Goal: Task Accomplishment & Management: Manage account settings

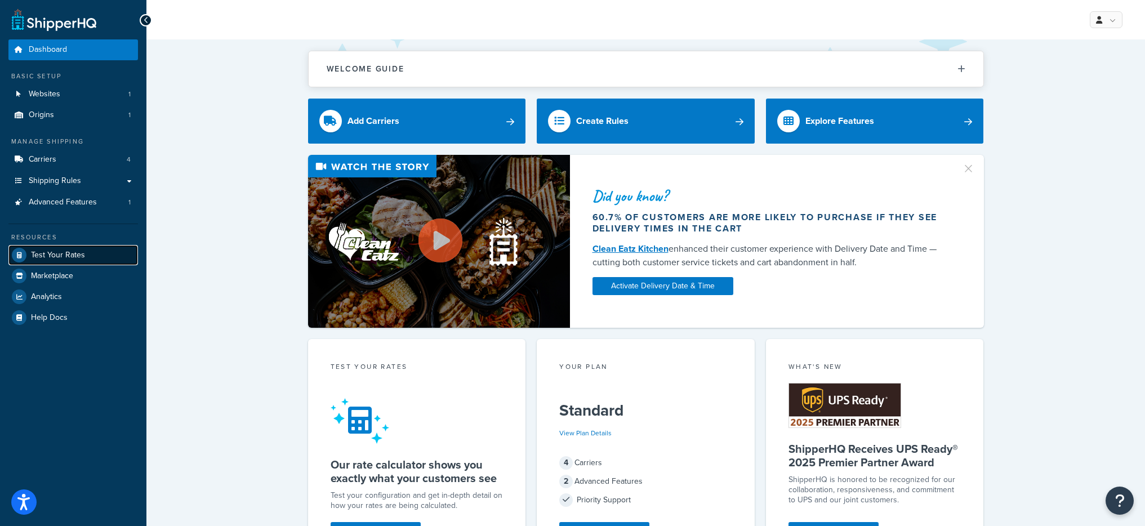
click at [84, 252] on link "Test Your Rates" at bounding box center [73, 255] width 130 height 20
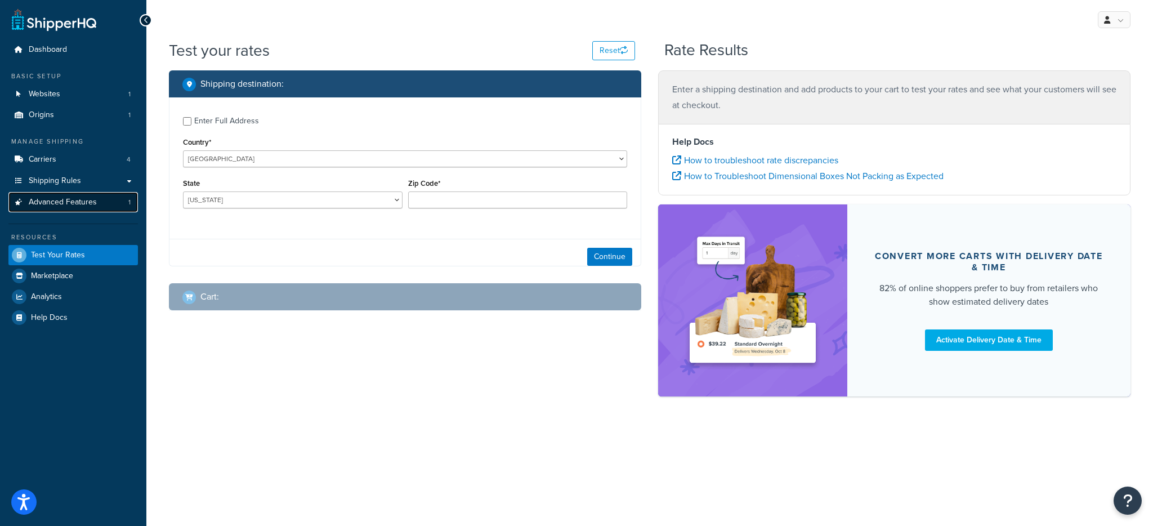
click at [96, 206] on link "Advanced Features 1" at bounding box center [73, 202] width 130 height 21
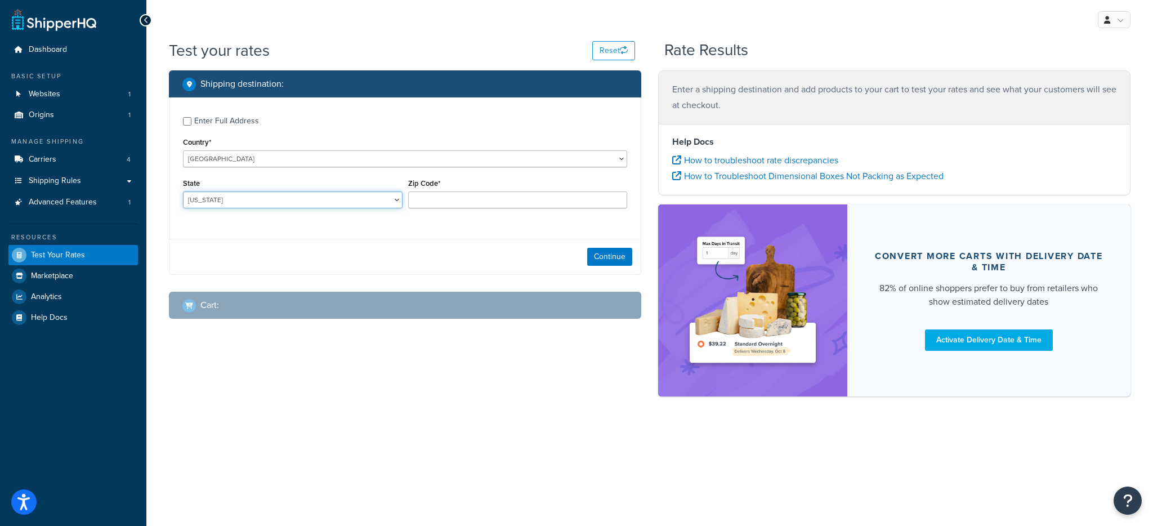
click at [290, 194] on select "Alabama Alaska American Samoa Arizona Arkansas Armed Forces Americas Armed Forc…" at bounding box center [293, 199] width 220 height 17
select select "FL"
click at [183, 191] on select "Alabama Alaska American Samoa Arizona Arkansas Armed Forces Americas Armed Forc…" at bounding box center [293, 199] width 220 height 17
click at [435, 202] on input "Zip Code*" at bounding box center [518, 199] width 220 height 17
type input "2"
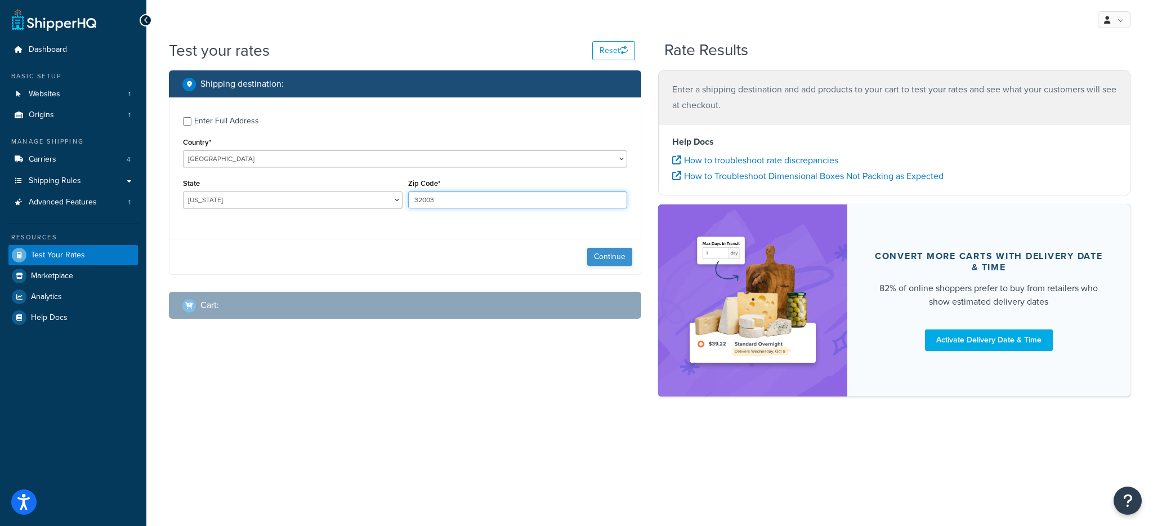
type input "32003"
click at [594, 257] on button "Continue" at bounding box center [609, 257] width 45 height 18
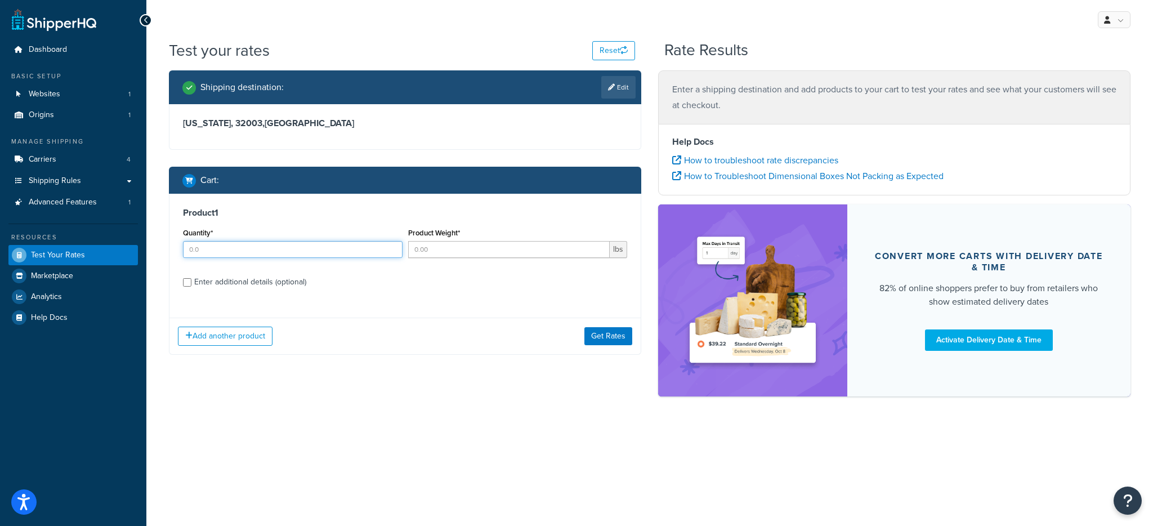
click at [279, 251] on input "Quantity*" at bounding box center [293, 249] width 220 height 17
click at [245, 252] on input "1" at bounding box center [293, 249] width 220 height 17
type input "2"
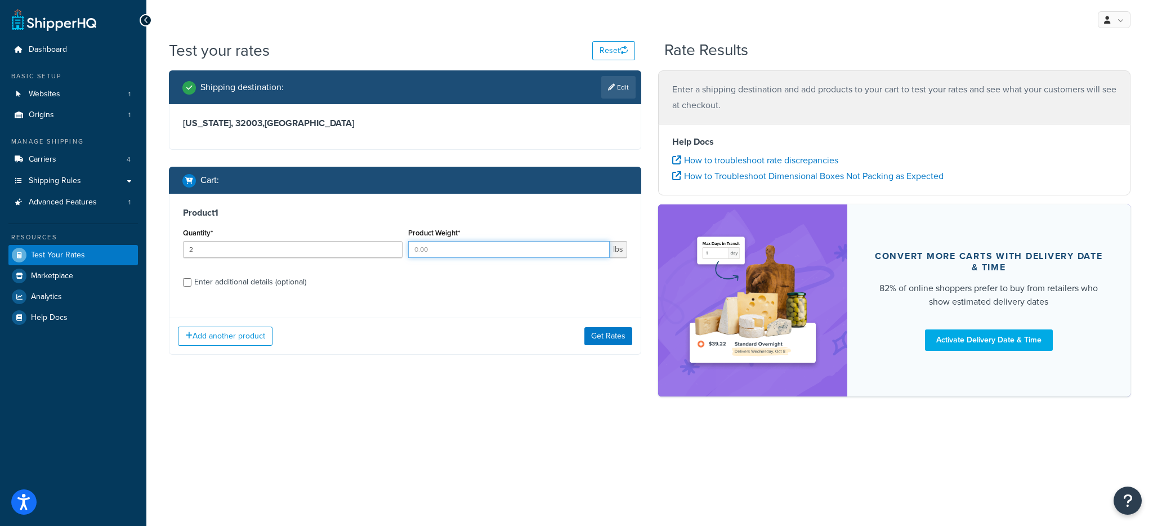
click at [434, 248] on input "Product Weight*" at bounding box center [509, 249] width 202 height 17
type input "94"
click at [240, 295] on div "Product 1 Quantity* 2 Product Weight* 94 lbs Enter additional details (optional)" at bounding box center [405, 251] width 471 height 115
click at [246, 286] on div "Enter additional details (optional)" at bounding box center [250, 282] width 112 height 16
click at [191, 286] on input "Enter additional details (optional)" at bounding box center [187, 282] width 8 height 8
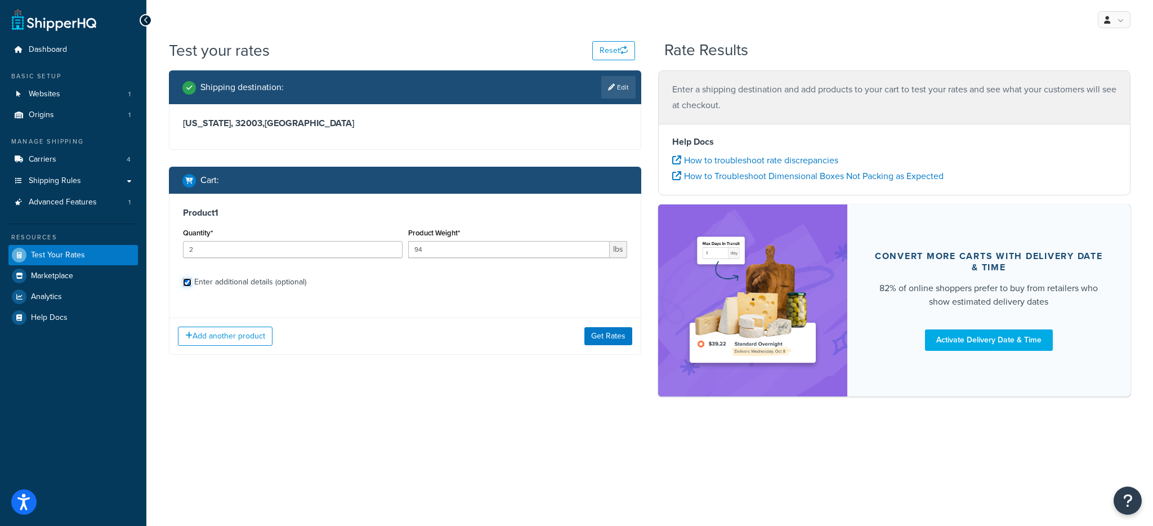
checkbox input "true"
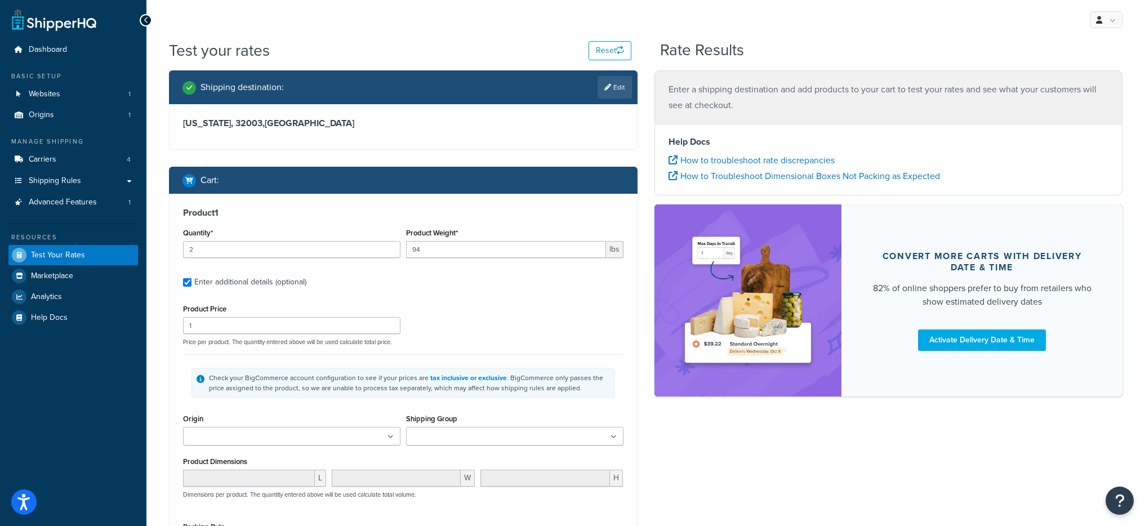
click at [305, 314] on div "Product Price 1" at bounding box center [291, 317] width 217 height 33
click at [304, 332] on input "1" at bounding box center [291, 325] width 217 height 17
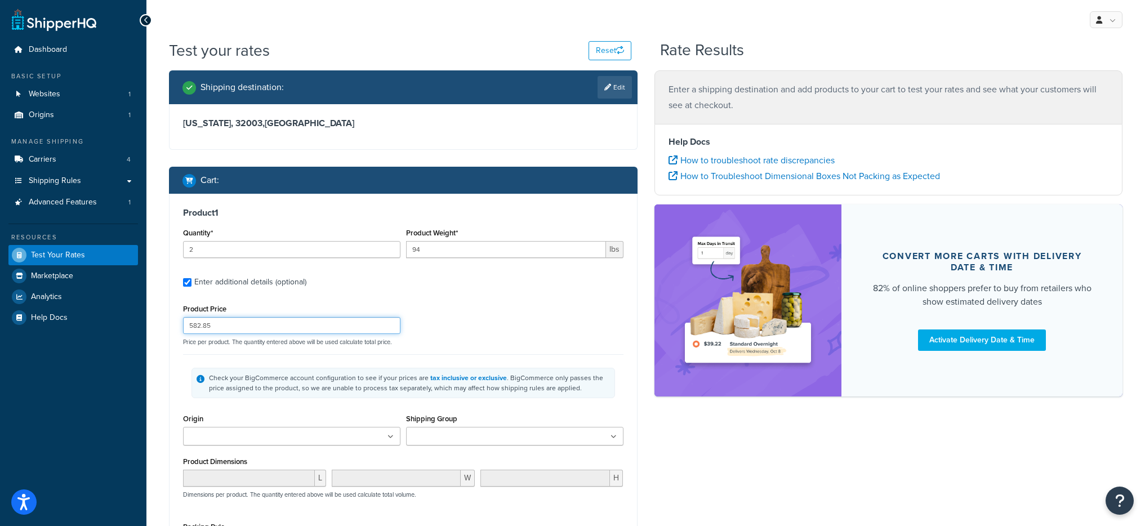
type input "582.85"
click at [334, 437] on ul at bounding box center [291, 436] width 217 height 19
click at [559, 330] on div "Product Price 582.85 Price per product. The quantity entered above will be used…" at bounding box center [403, 323] width 446 height 44
click at [442, 438] on input "Shipping Group" at bounding box center [459, 437] width 100 height 12
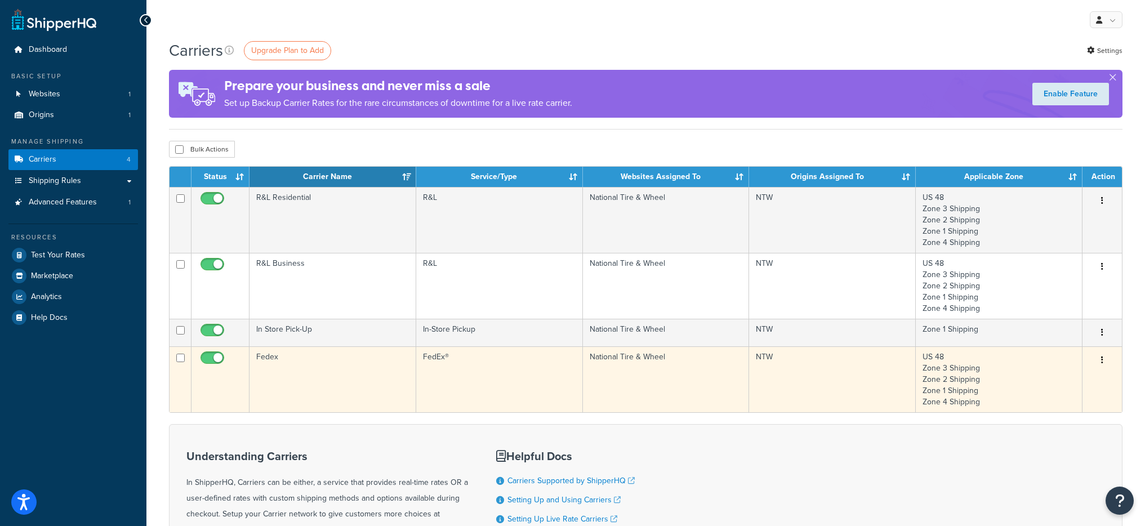
click at [378, 404] on td "Fedex" at bounding box center [332, 379] width 167 height 66
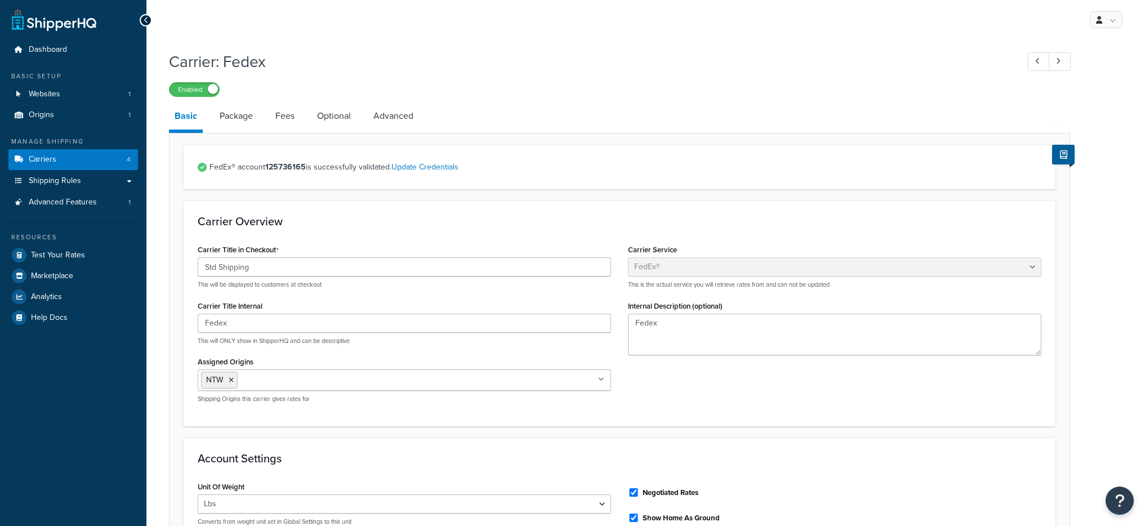
select select "fedEx"
select select "REGULAR_PICKUP"
select select "YOUR_PACKAGING"
click at [345, 126] on link "Optional" at bounding box center [333, 116] width 45 height 27
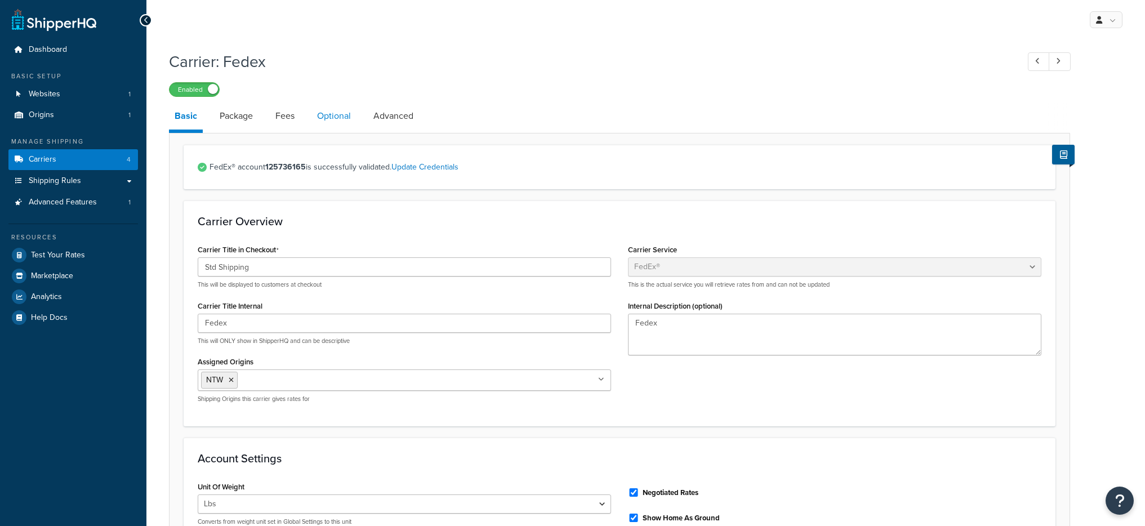
select select "business"
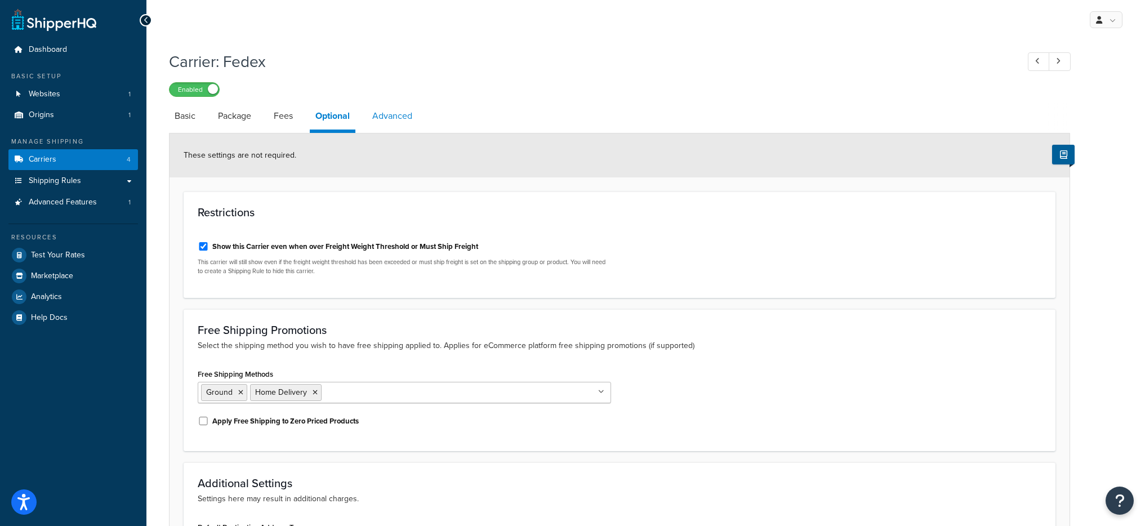
click at [415, 115] on link "Advanced" at bounding box center [392, 116] width 51 height 27
select select "false"
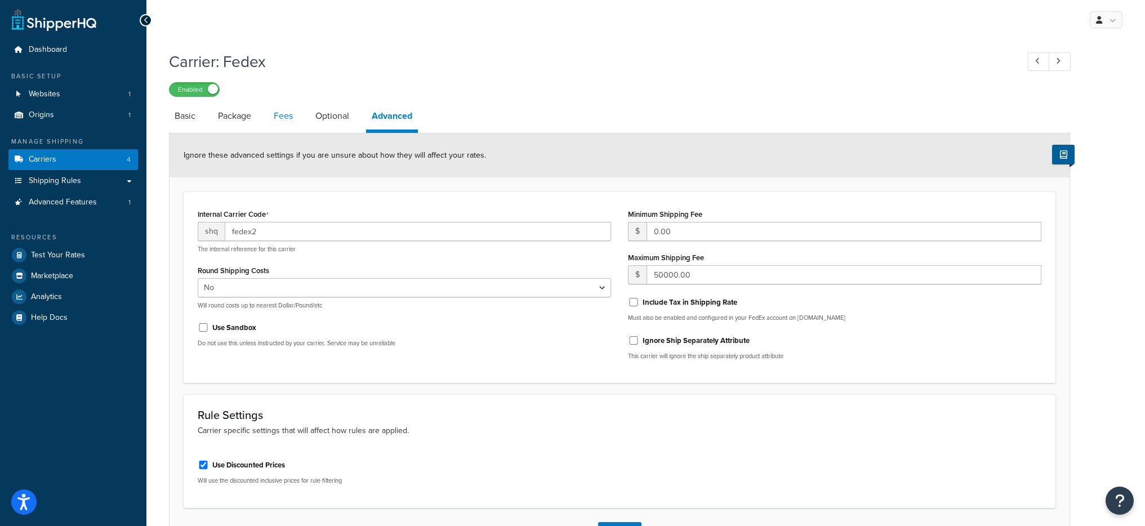
click at [277, 110] on link "Fees" at bounding box center [283, 116] width 30 height 27
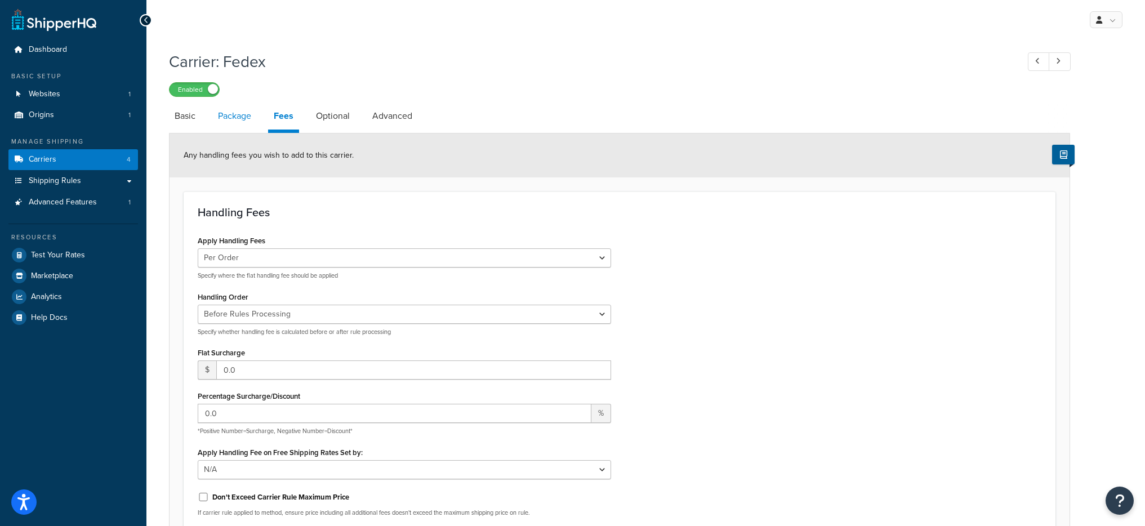
click at [222, 110] on link "Package" at bounding box center [234, 116] width 44 height 27
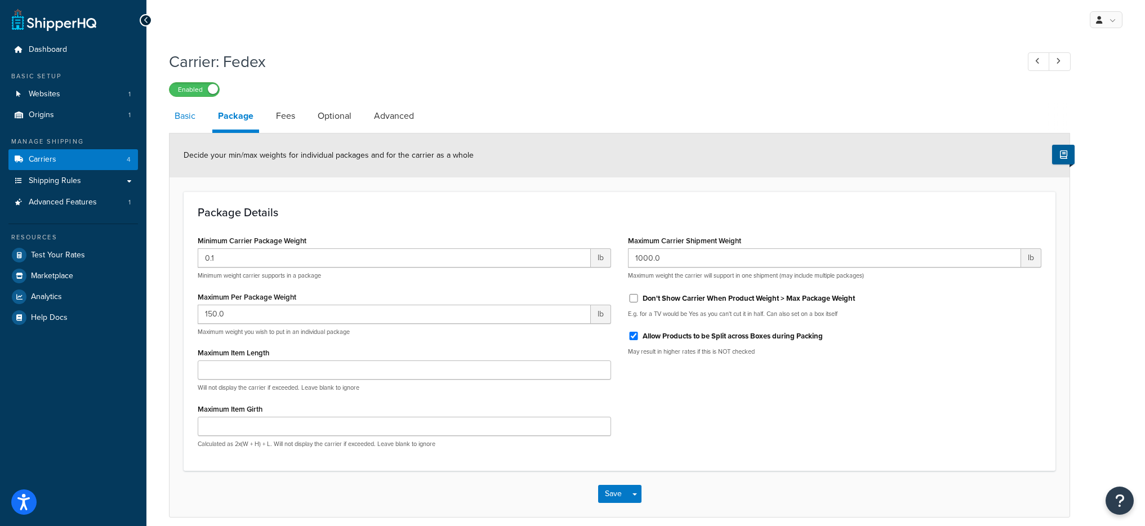
click at [181, 115] on link "Basic" at bounding box center [185, 116] width 32 height 27
select select "fedEx"
select select "REGULAR_PICKUP"
select select "YOUR_PACKAGING"
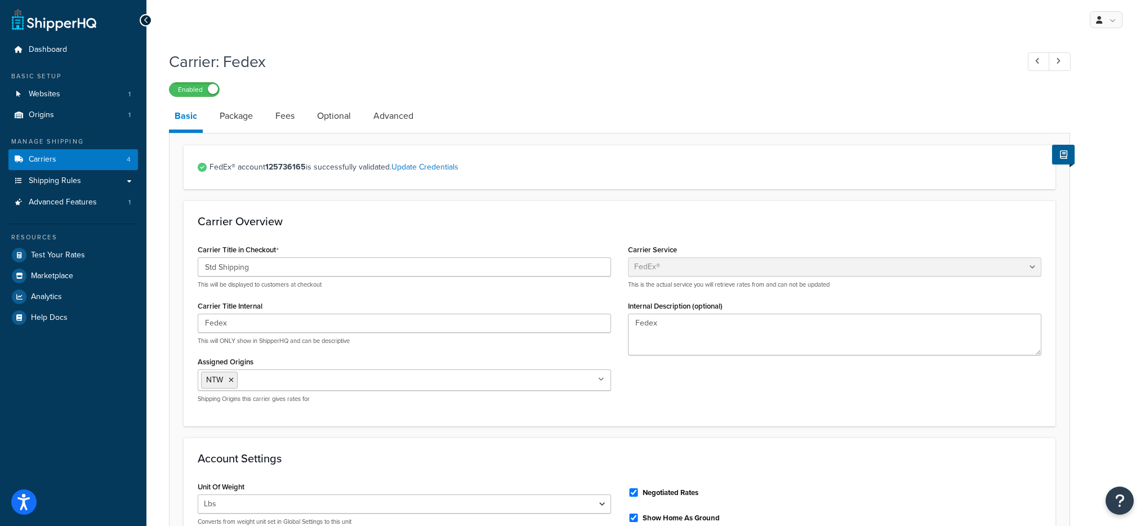
click at [243, 126] on link "Package" at bounding box center [236, 116] width 44 height 27
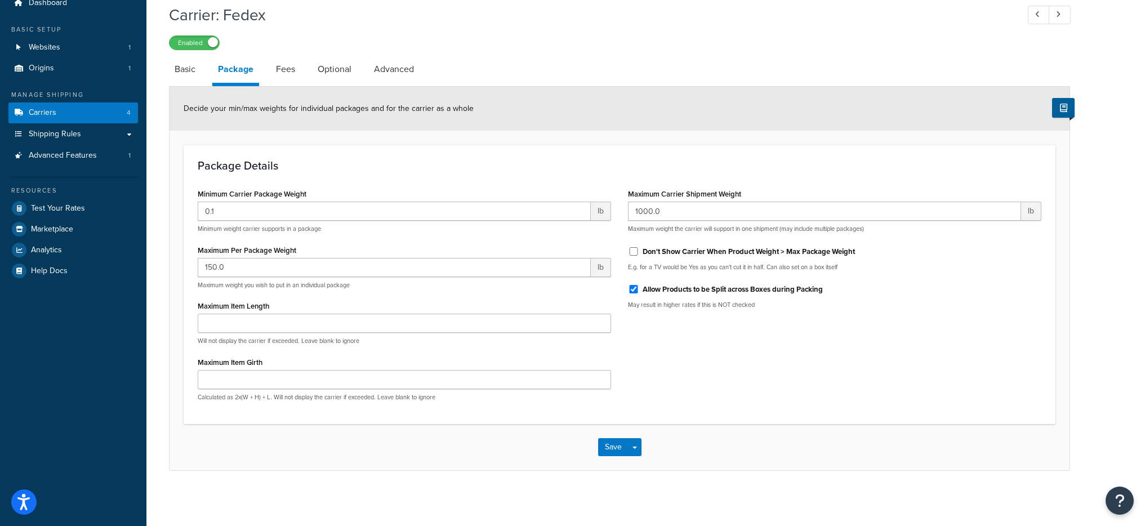
scroll to position [48, 0]
click at [295, 257] on input "150.0" at bounding box center [394, 266] width 393 height 19
click at [293, 273] on input "150.0" at bounding box center [394, 266] width 393 height 19
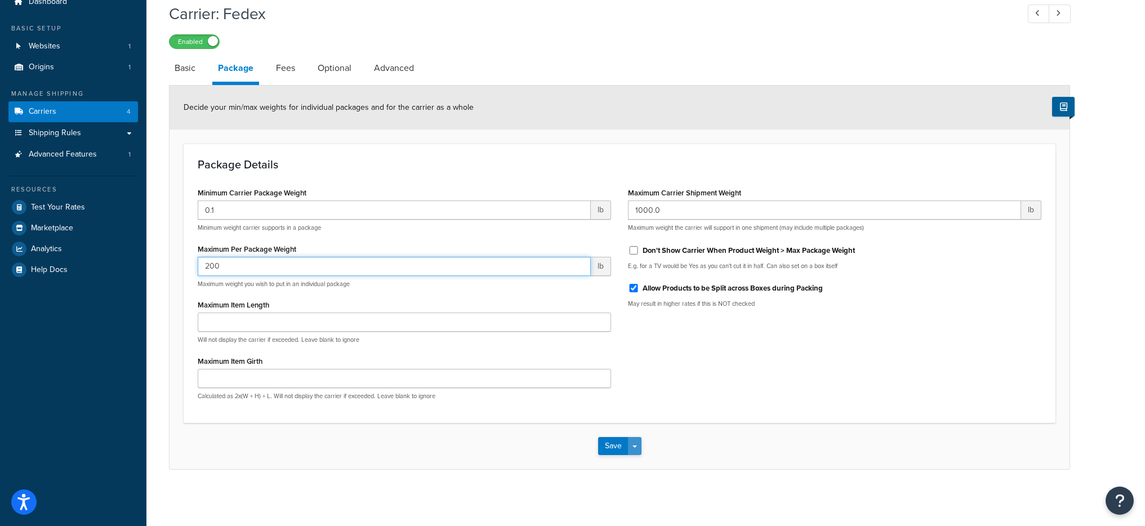
type input "200"
click at [634, 450] on button "Save Dropdown" at bounding box center [635, 446] width 14 height 18
click at [644, 461] on button "Save and Edit" at bounding box center [639, 467] width 82 height 24
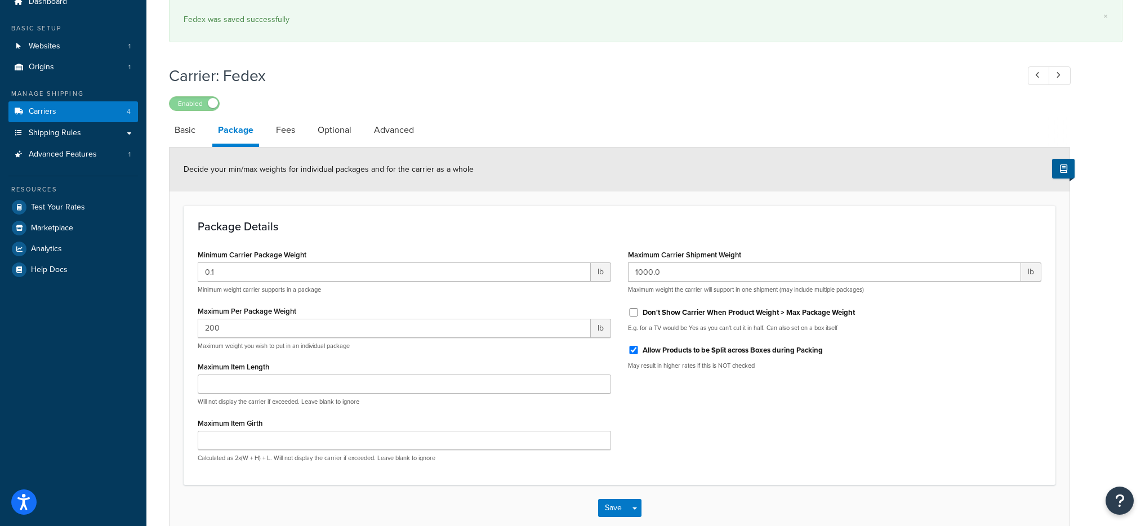
scroll to position [0, 0]
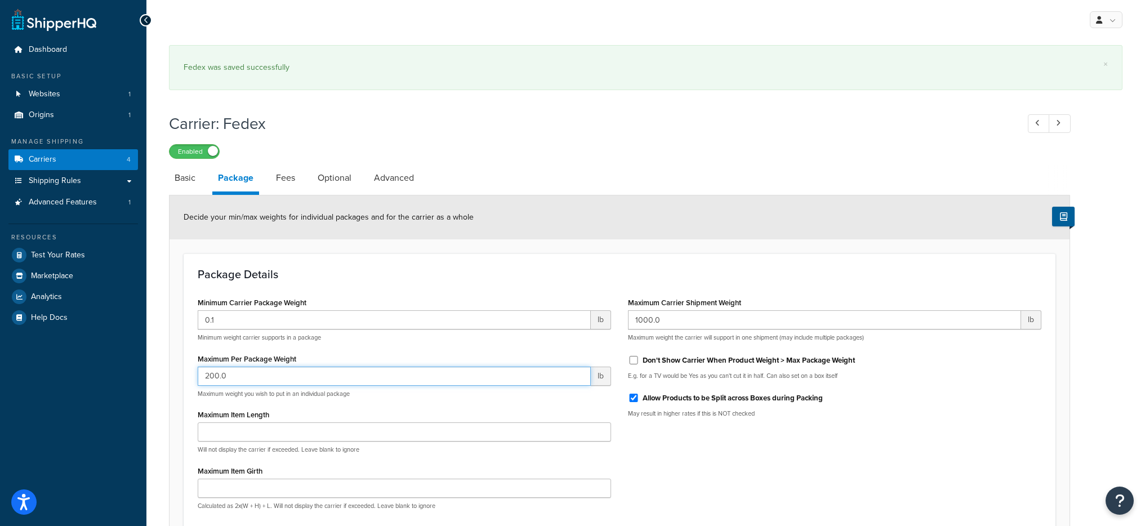
click at [273, 377] on input "200.0" at bounding box center [394, 376] width 393 height 19
type input "150"
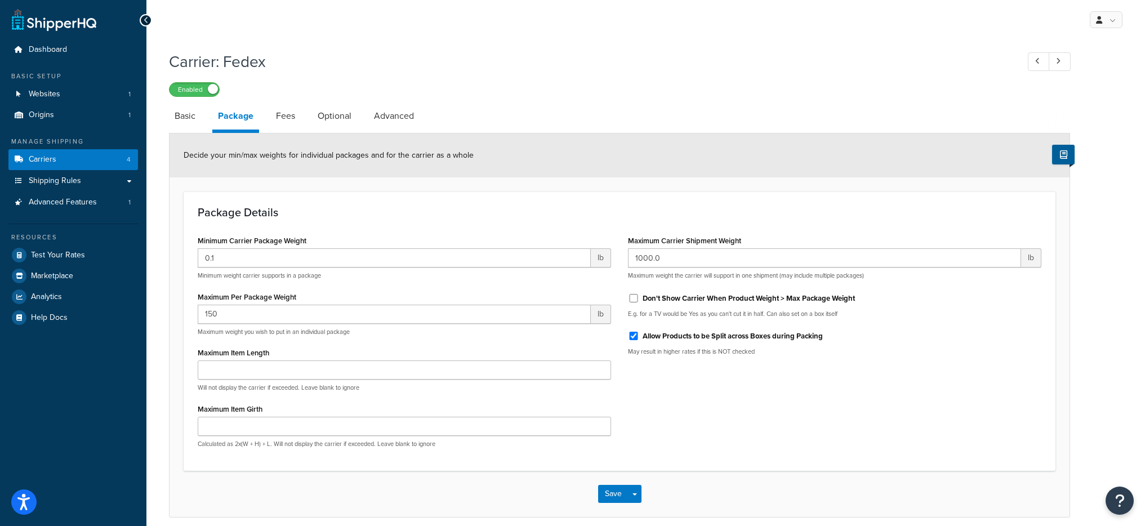
click at [671, 456] on div "Minimum Carrier Package Weight 0.1 lb Minimum weight carrier supports in a pack…" at bounding box center [619, 345] width 861 height 224
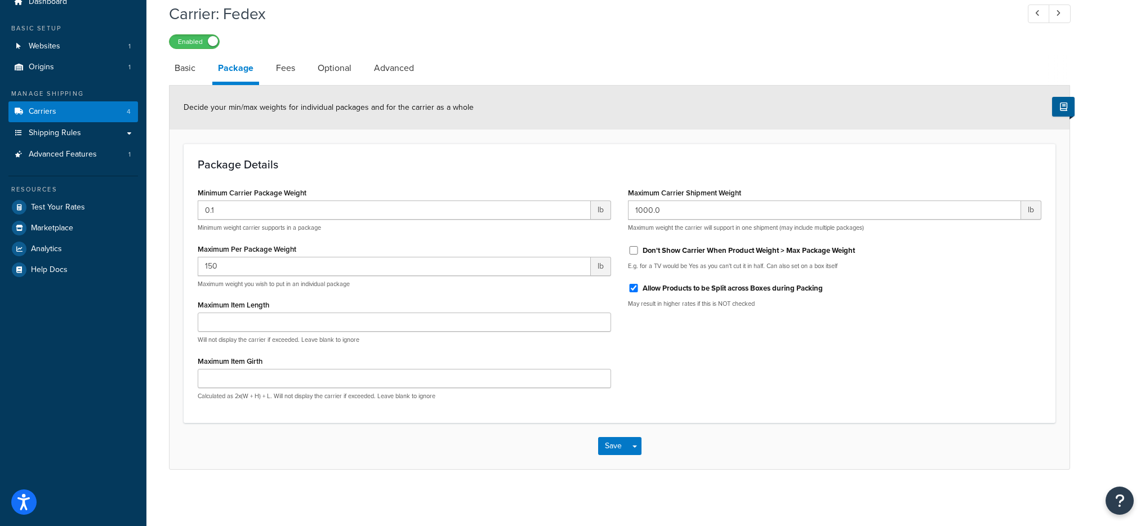
scroll to position [48, 0]
click at [641, 441] on div "Save Save Dropdown Save and Edit" at bounding box center [620, 446] width 900 height 46
click at [636, 448] on button "Save Dropdown" at bounding box center [635, 446] width 14 height 18
click at [638, 462] on button "Save and Edit" at bounding box center [639, 467] width 82 height 24
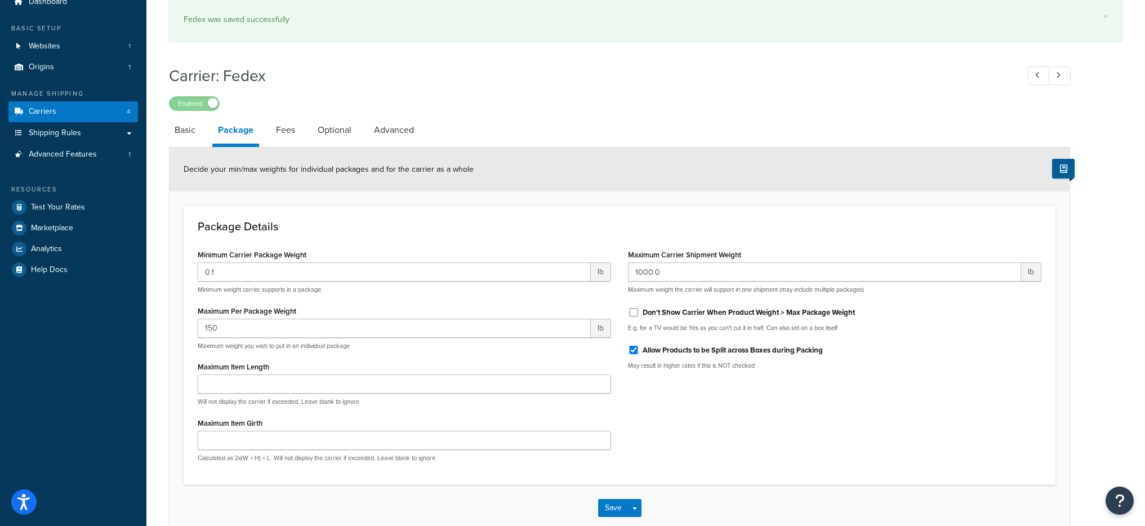
scroll to position [0, 0]
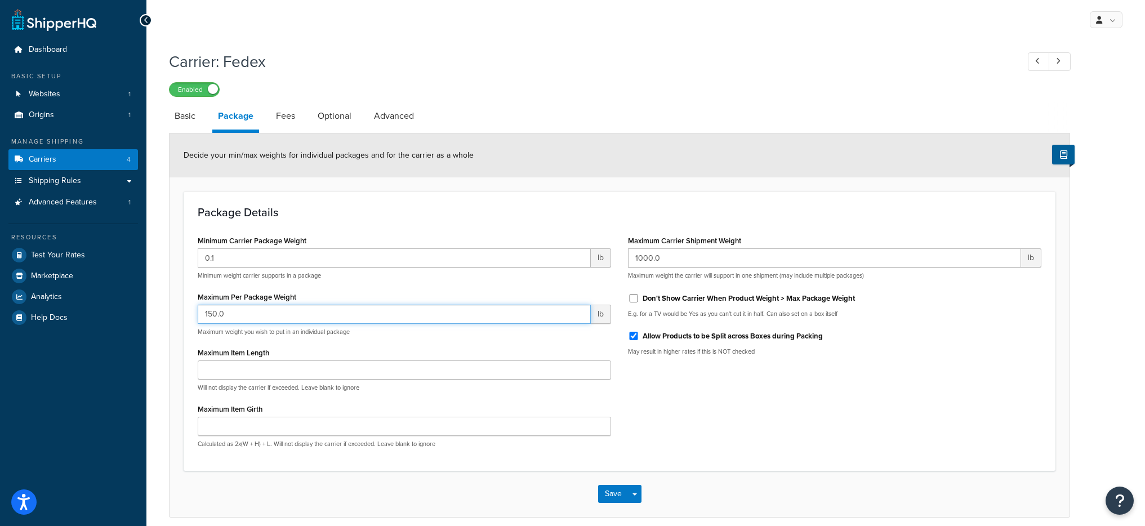
click at [296, 322] on input "150.0" at bounding box center [394, 314] width 393 height 19
type input "200"
click at [659, 417] on div "Minimum Carrier Package Weight 0.1 lb Minimum weight carrier supports in a pack…" at bounding box center [619, 345] width 861 height 224
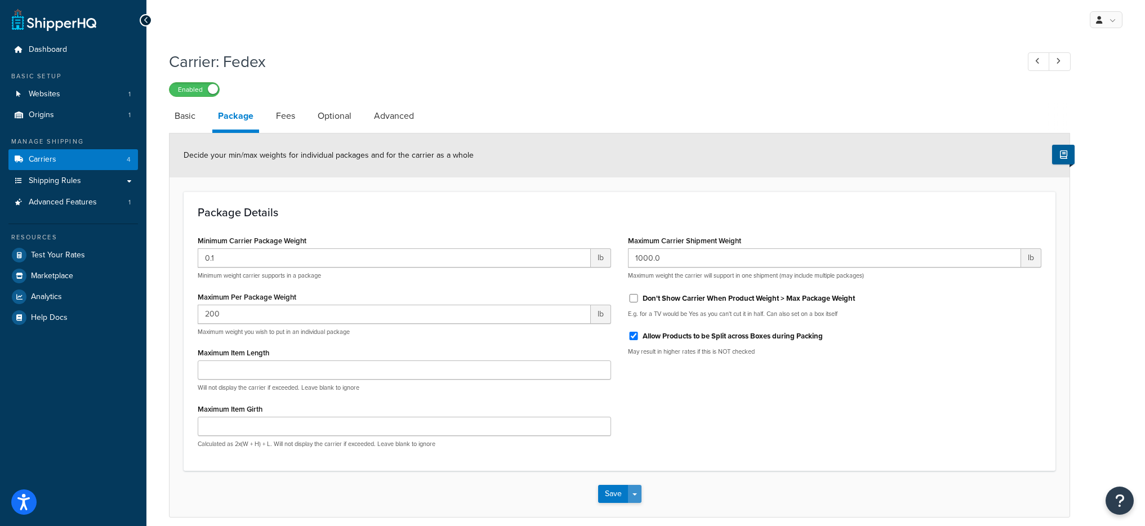
click at [635, 497] on button "Save Dropdown" at bounding box center [635, 494] width 14 height 18
click at [638, 508] on button "Save and Edit" at bounding box center [639, 515] width 82 height 24
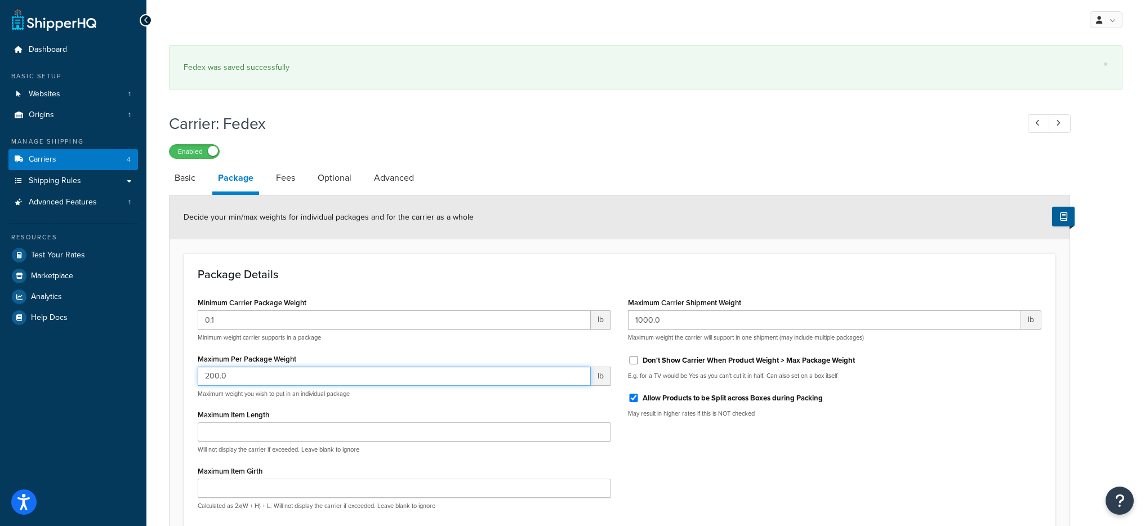
click at [268, 371] on input "200.0" at bounding box center [394, 376] width 393 height 19
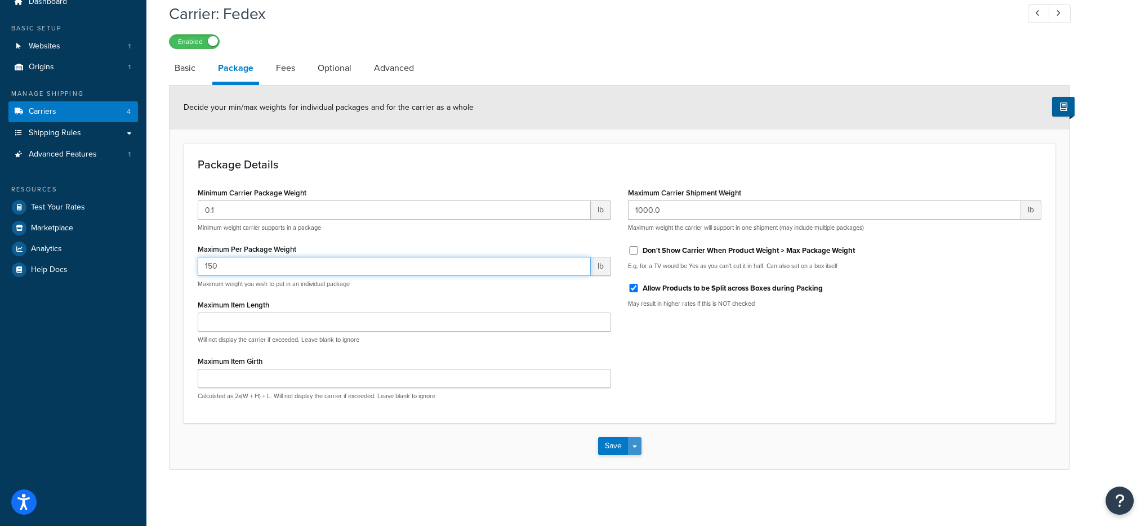
type input "150"
click at [636, 447] on button "Save Dropdown" at bounding box center [635, 446] width 14 height 18
click at [641, 458] on button "Save and Edit" at bounding box center [639, 467] width 82 height 24
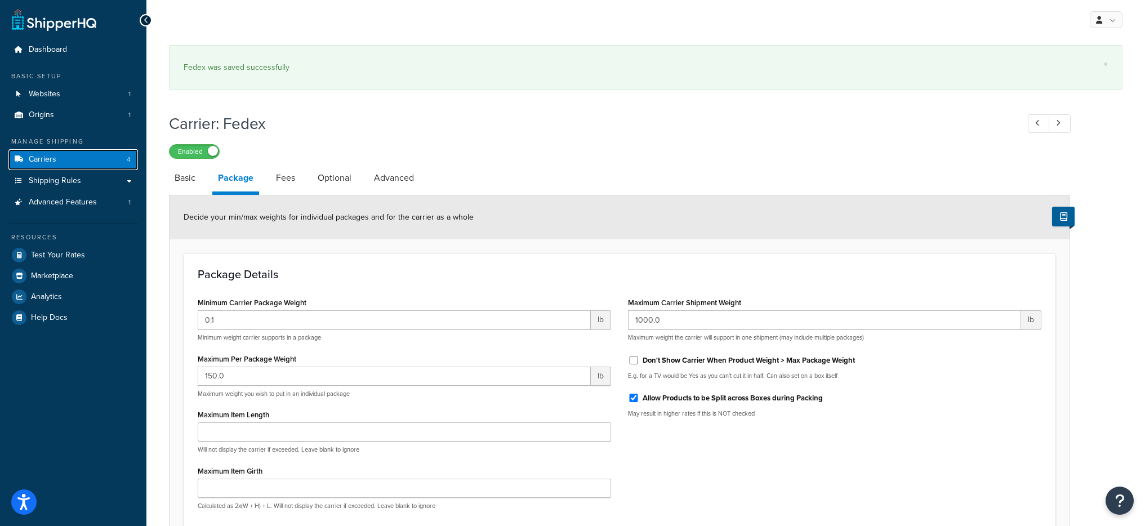
click at [80, 161] on link "Carriers 4" at bounding box center [73, 159] width 130 height 21
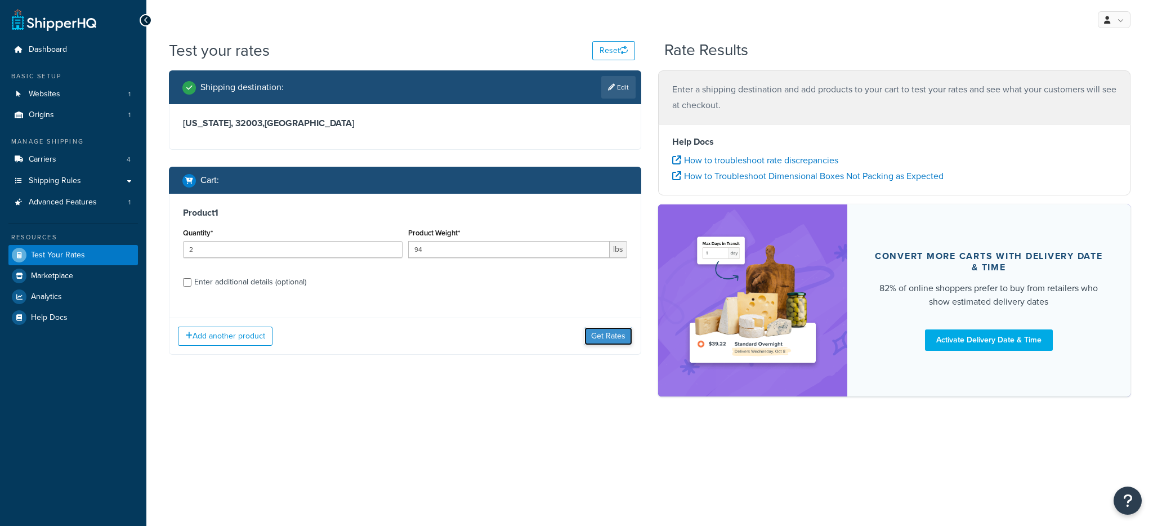
click at [610, 340] on button "Get Rates" at bounding box center [609, 336] width 48 height 18
click at [609, 335] on button "Get Rates" at bounding box center [609, 336] width 48 height 18
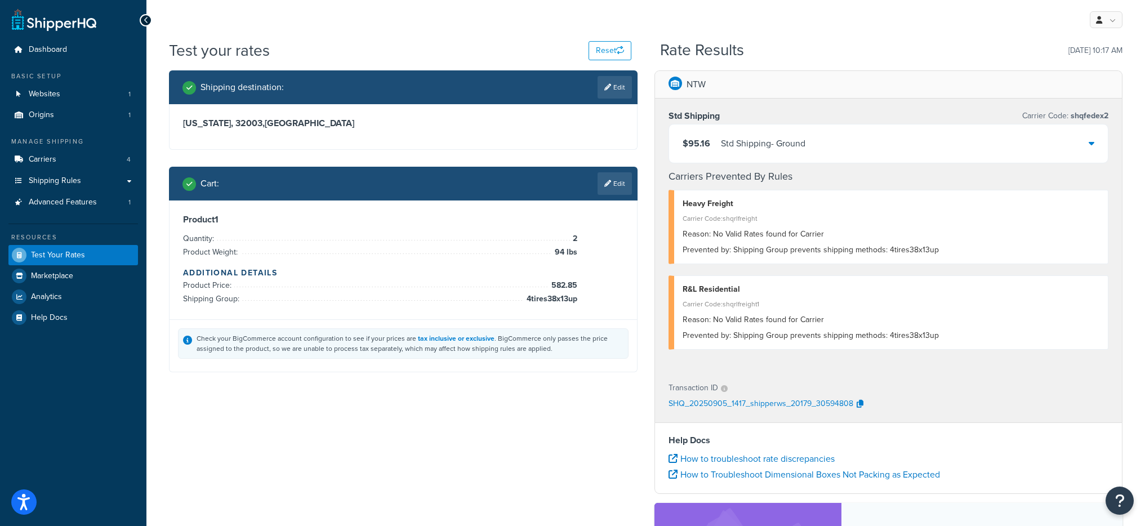
click at [813, 146] on div "$95.16 Std Shipping - Ground" at bounding box center [888, 143] width 439 height 38
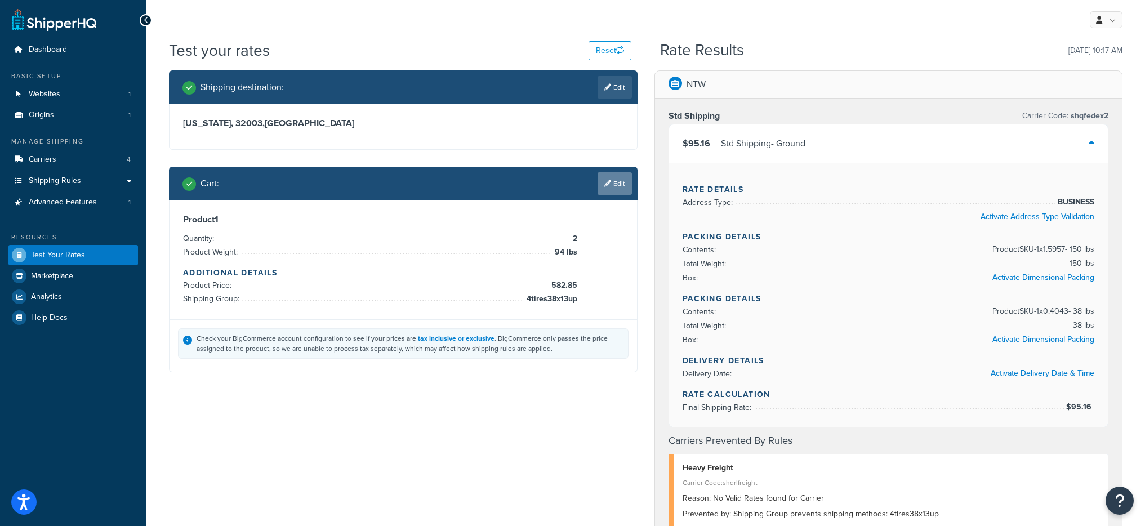
click at [624, 182] on link "Edit" at bounding box center [615, 183] width 34 height 23
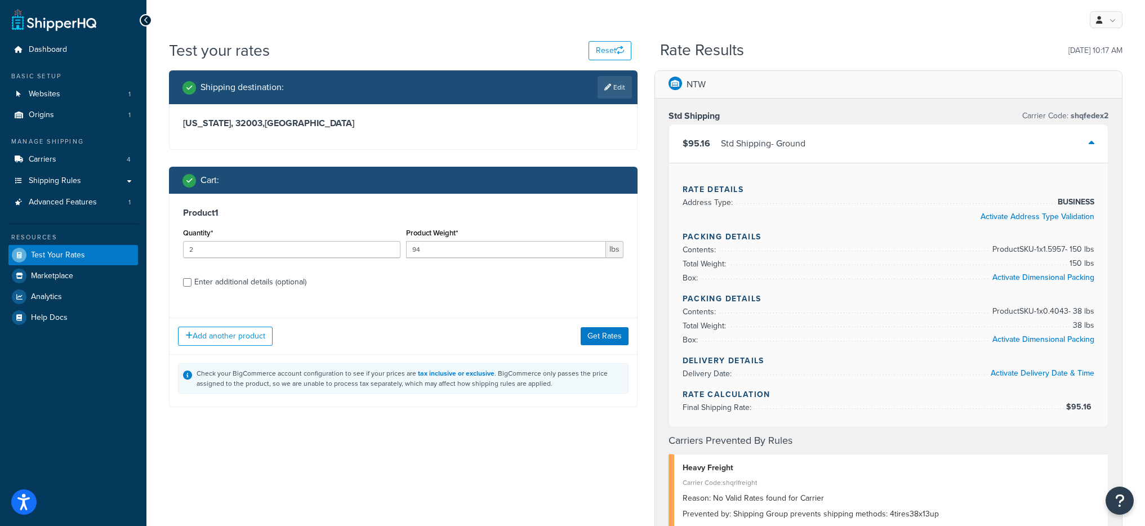
click at [293, 261] on div "Quantity* 2" at bounding box center [291, 245] width 223 height 41
click at [295, 254] on input "2" at bounding box center [291, 249] width 217 height 17
click at [296, 253] on input "2" at bounding box center [291, 249] width 217 height 17
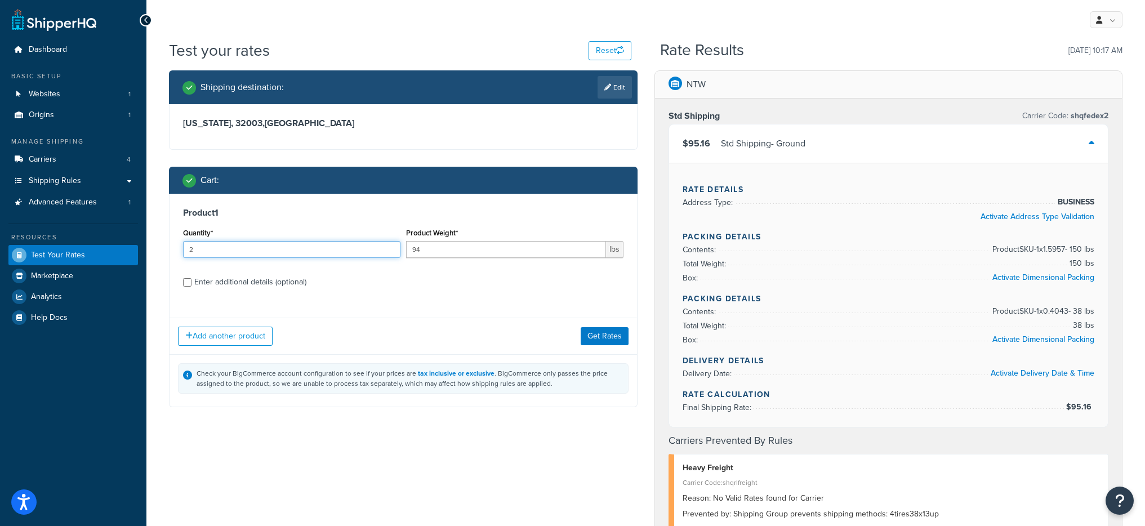
click at [296, 253] on input "2" at bounding box center [291, 249] width 217 height 17
type input "1"
click at [425, 253] on input "94" at bounding box center [506, 249] width 200 height 17
click at [427, 253] on input "94" at bounding box center [506, 249] width 200 height 17
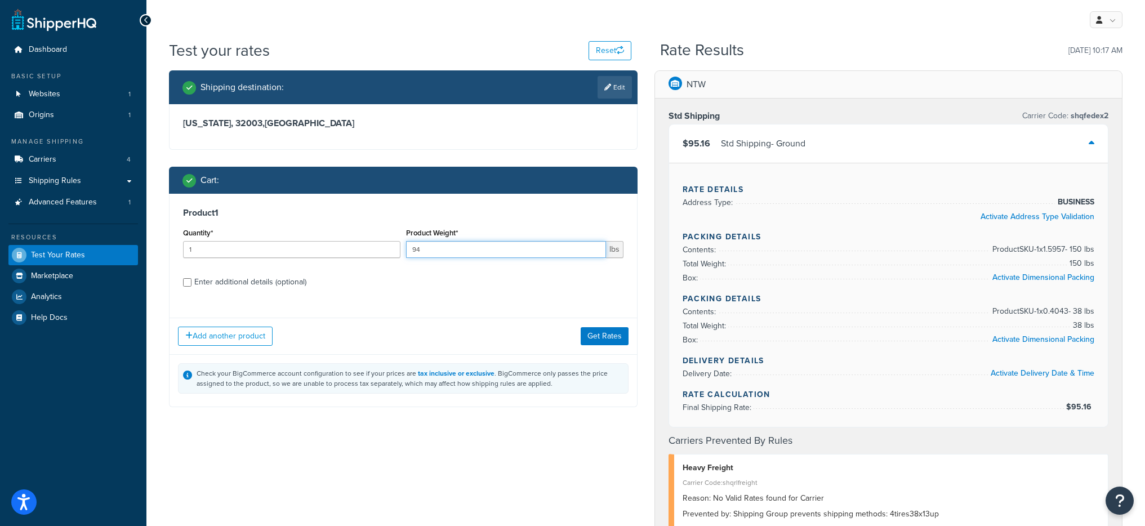
click at [427, 253] on input "94" at bounding box center [506, 249] width 200 height 17
type input "188"
click at [589, 327] on button "Get Rates" at bounding box center [605, 336] width 48 height 18
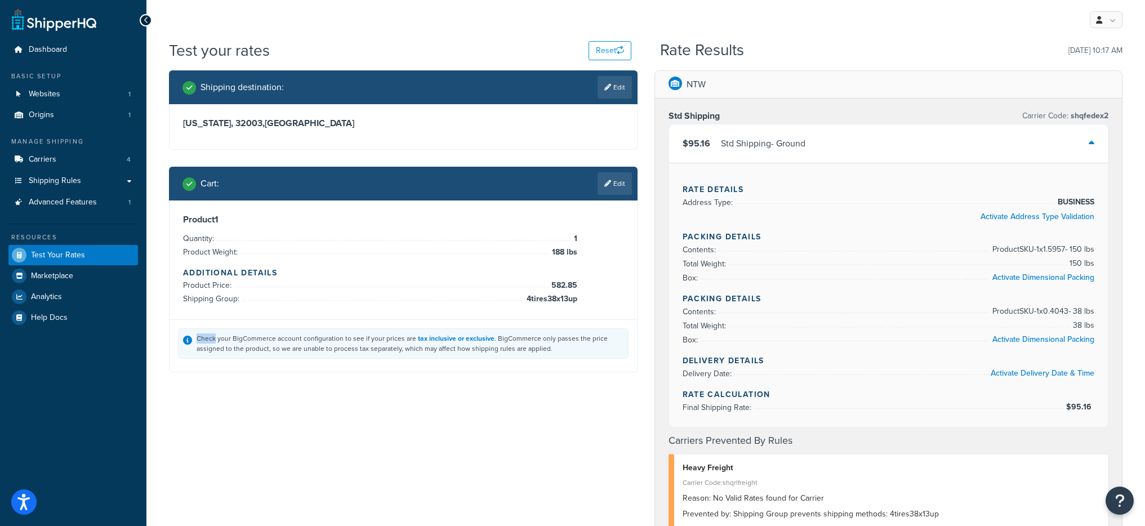
click at [589, 328] on div "Check your BigCommerce account configuration to see if your prices are tax incl…" at bounding box center [403, 343] width 451 height 30
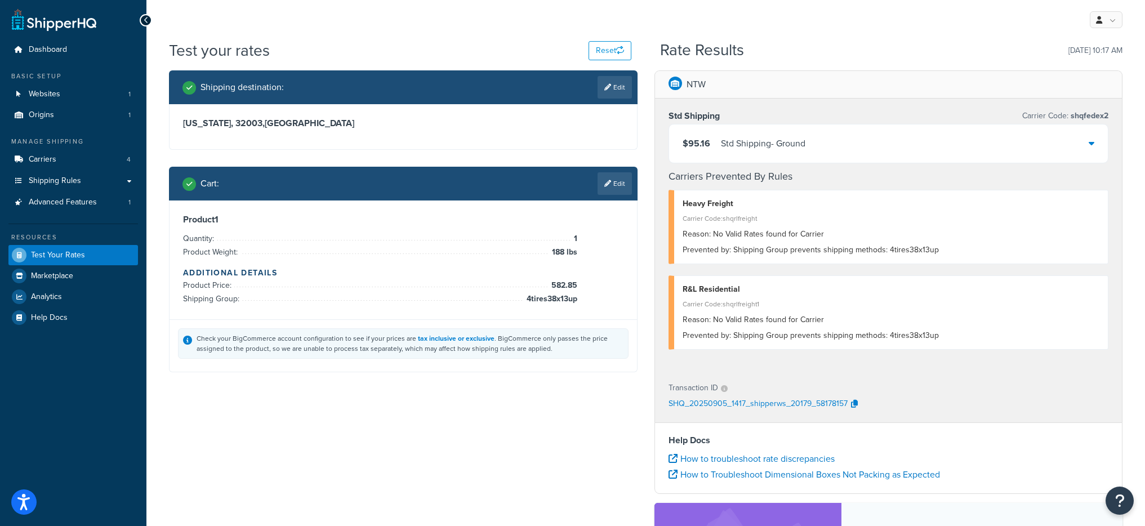
click at [756, 140] on div "Std Shipping - Ground" at bounding box center [763, 144] width 84 height 16
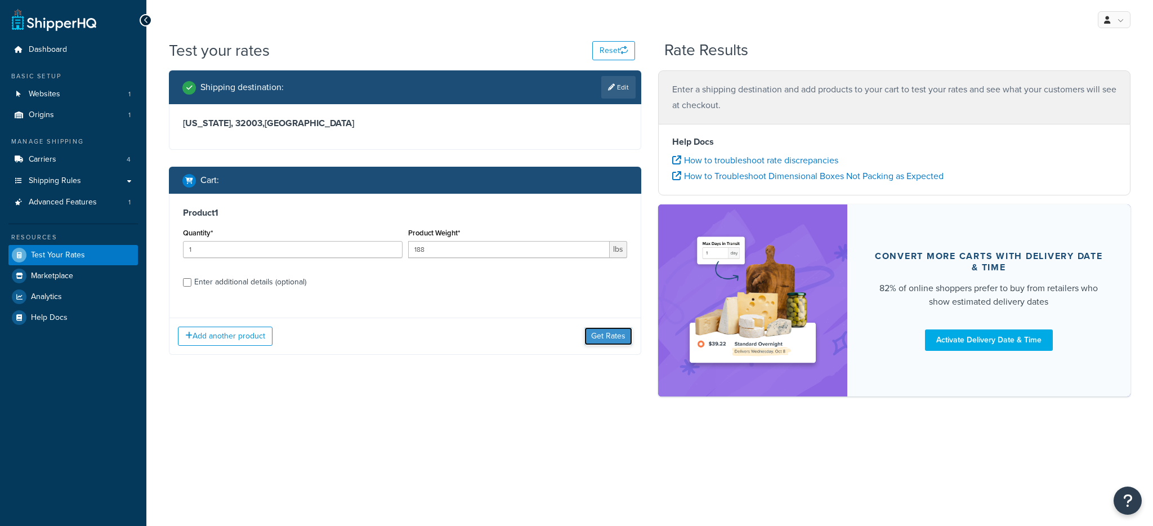
click at [603, 334] on button "Get Rates" at bounding box center [609, 336] width 48 height 18
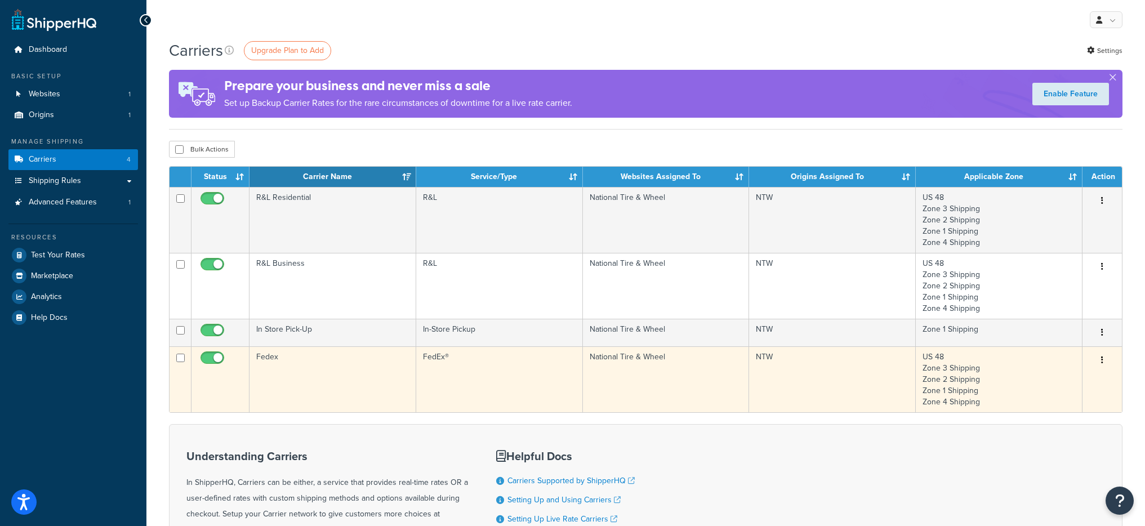
click at [391, 358] on td "Fedex" at bounding box center [332, 379] width 167 height 66
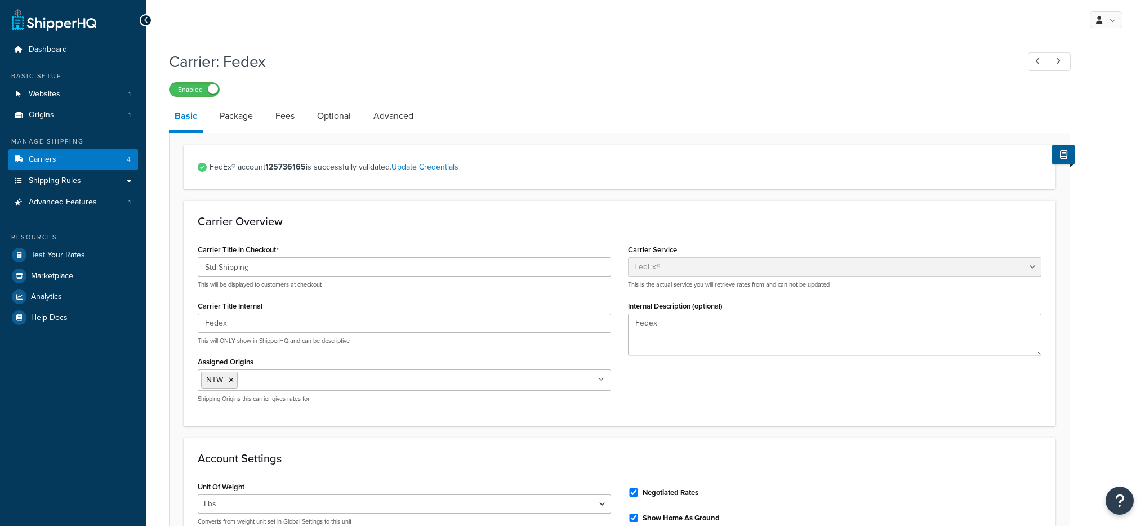
select select "fedEx"
select select "REGULAR_PICKUP"
select select "YOUR_PACKAGING"
click at [88, 160] on link "Carriers 4" at bounding box center [73, 159] width 130 height 21
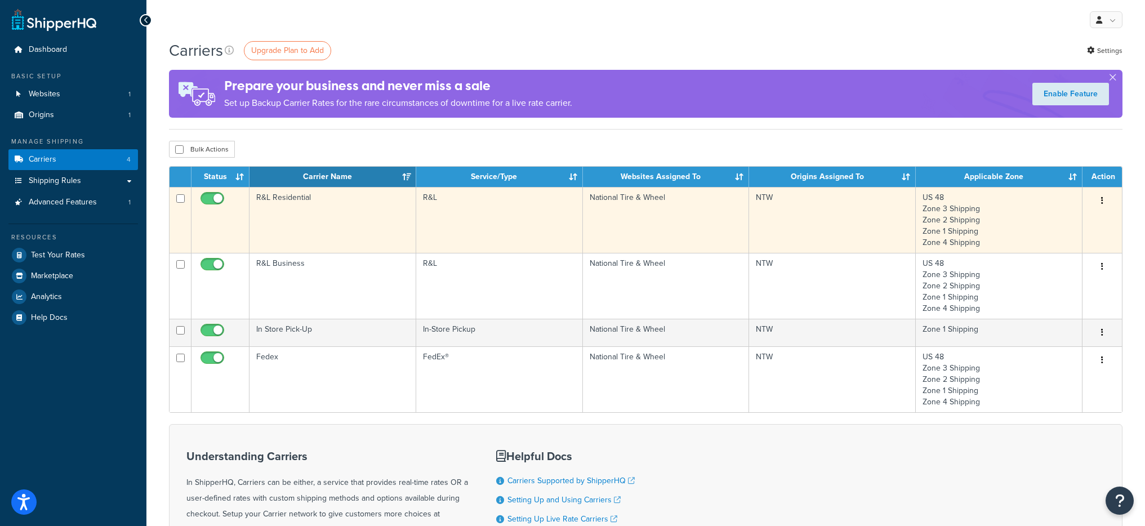
click at [489, 224] on td "R&L" at bounding box center [499, 220] width 167 height 66
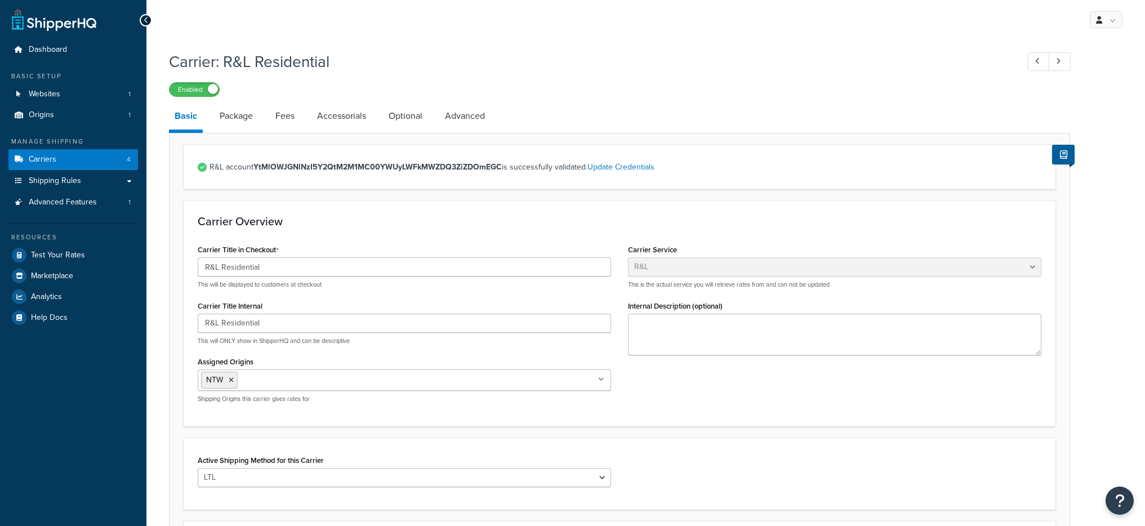
select select "rlFreight"
click at [436, 118] on li "Optional" at bounding box center [411, 116] width 56 height 27
drag, startPoint x: 436, startPoint y: 118, endPoint x: 384, endPoint y: 118, distance: 51.8
click at [390, 118] on li "Optional" at bounding box center [411, 116] width 56 height 27
click at [384, 118] on link "Optional" at bounding box center [405, 116] width 45 height 27
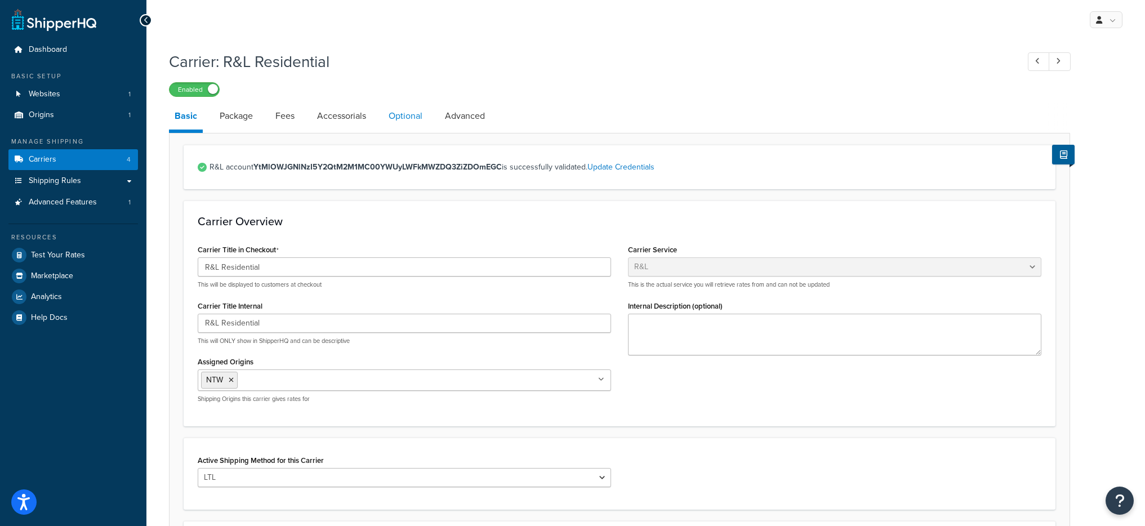
select select "55"
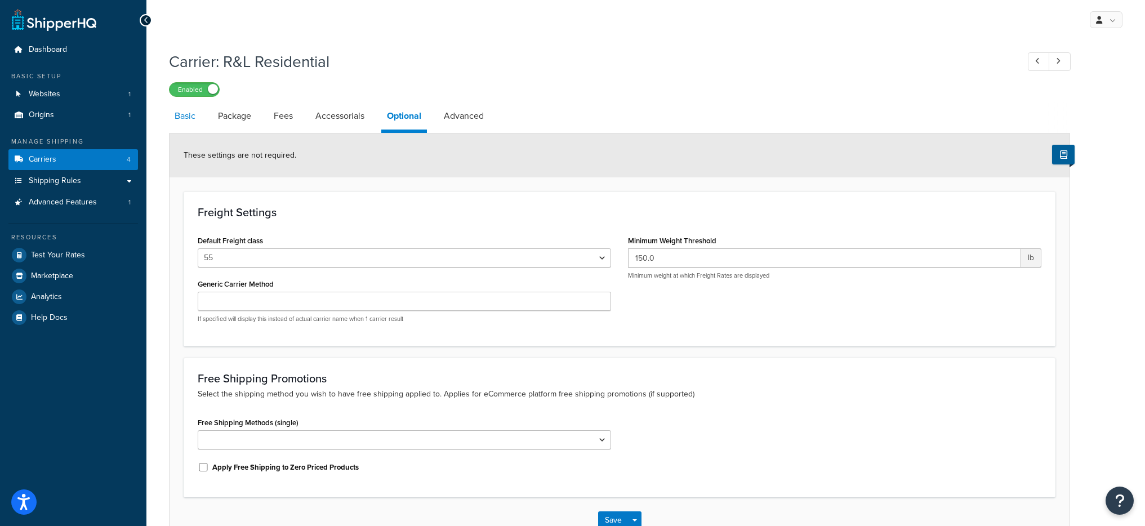
click at [197, 128] on link "Basic" at bounding box center [185, 116] width 32 height 27
select select "rlFreight"
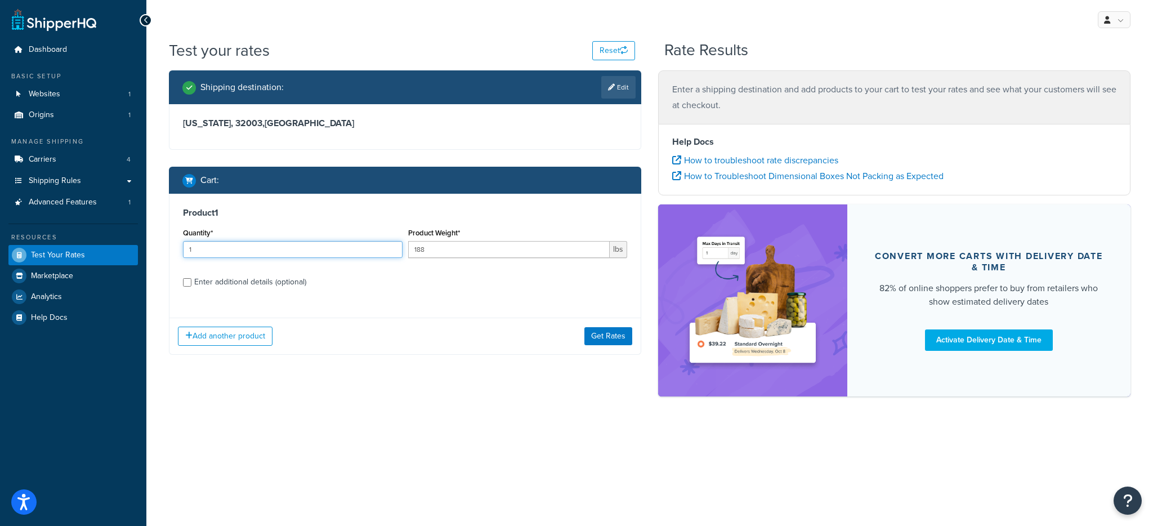
click at [305, 249] on input "1" at bounding box center [293, 249] width 220 height 17
click at [230, 248] on input "1" at bounding box center [293, 249] width 220 height 17
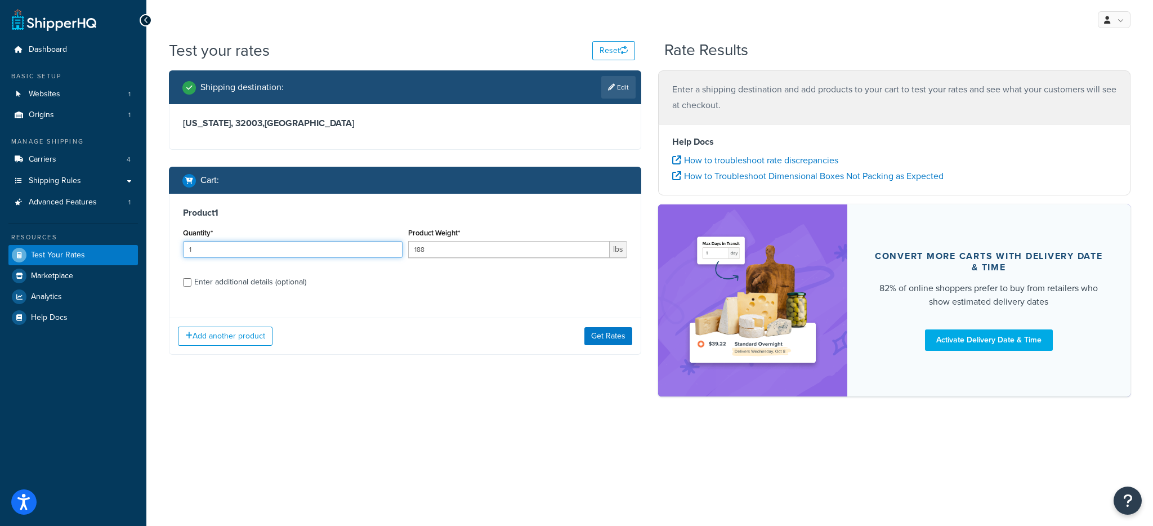
click at [230, 248] on input "1" at bounding box center [293, 249] width 220 height 17
type input "2"
click at [467, 249] on input "188" at bounding box center [509, 249] width 202 height 17
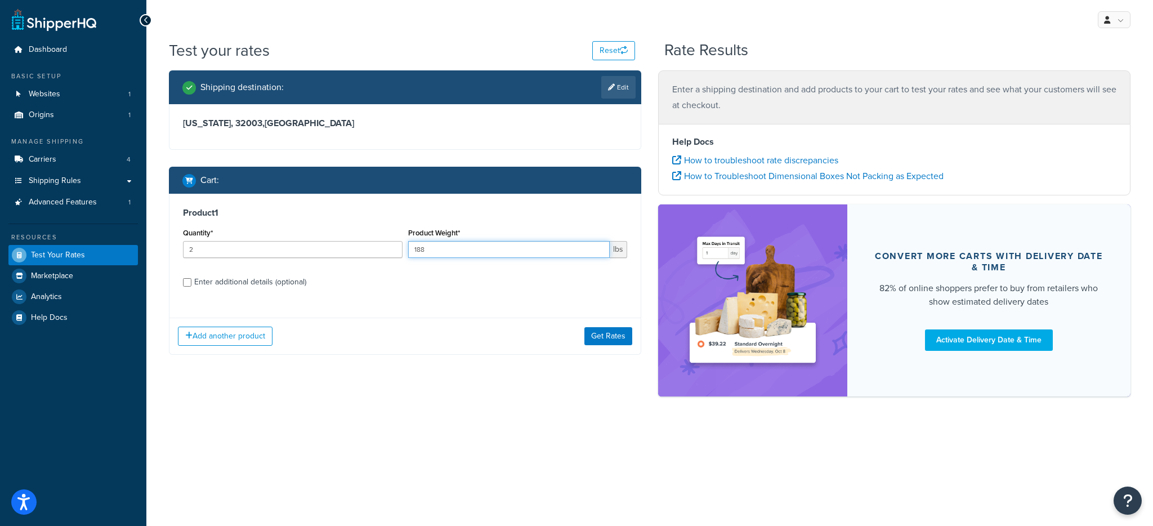
click at [467, 249] on input "188" at bounding box center [509, 249] width 202 height 17
type input "94"
click at [617, 332] on button "Get Rates" at bounding box center [609, 336] width 48 height 18
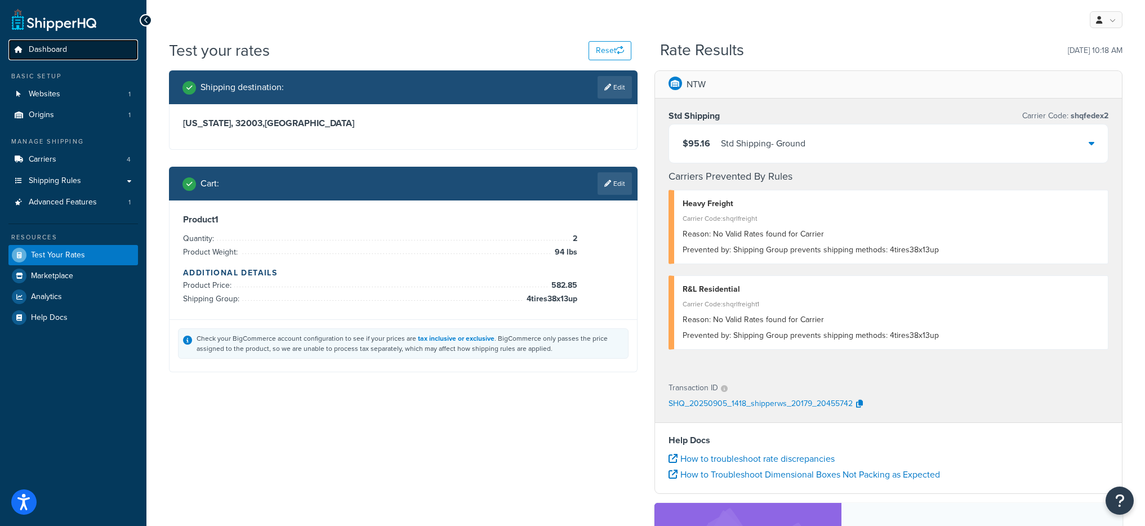
click at [63, 52] on span "Dashboard" at bounding box center [48, 50] width 38 height 10
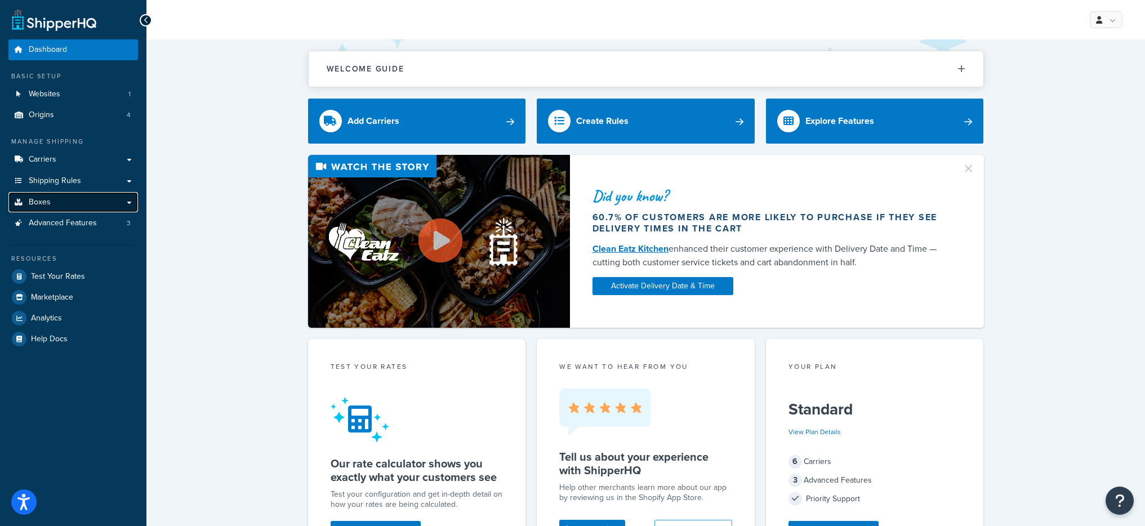
click at [73, 205] on link "Boxes" at bounding box center [73, 202] width 130 height 21
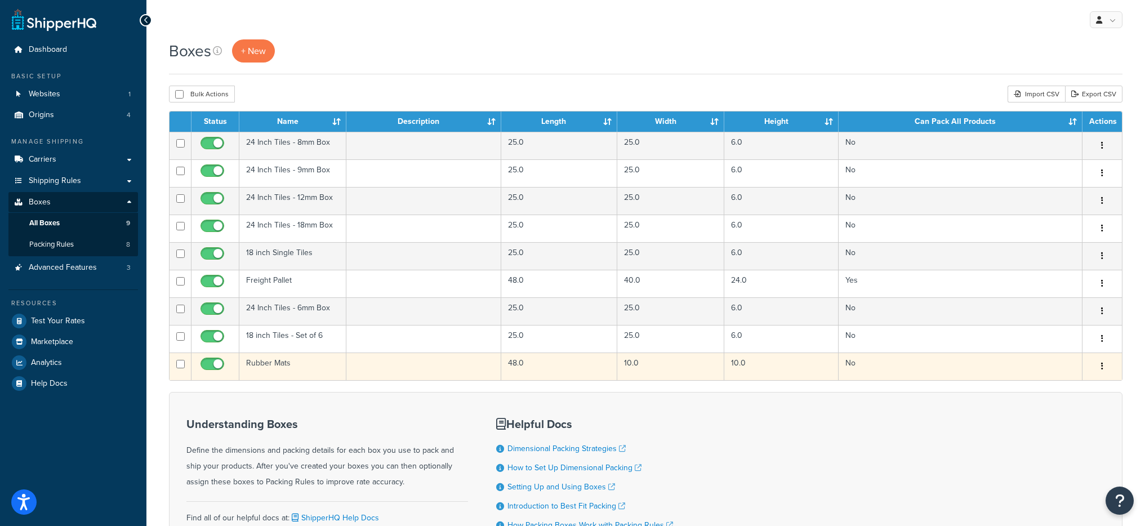
click at [275, 363] on td "Rubber Mats" at bounding box center [292, 367] width 107 height 28
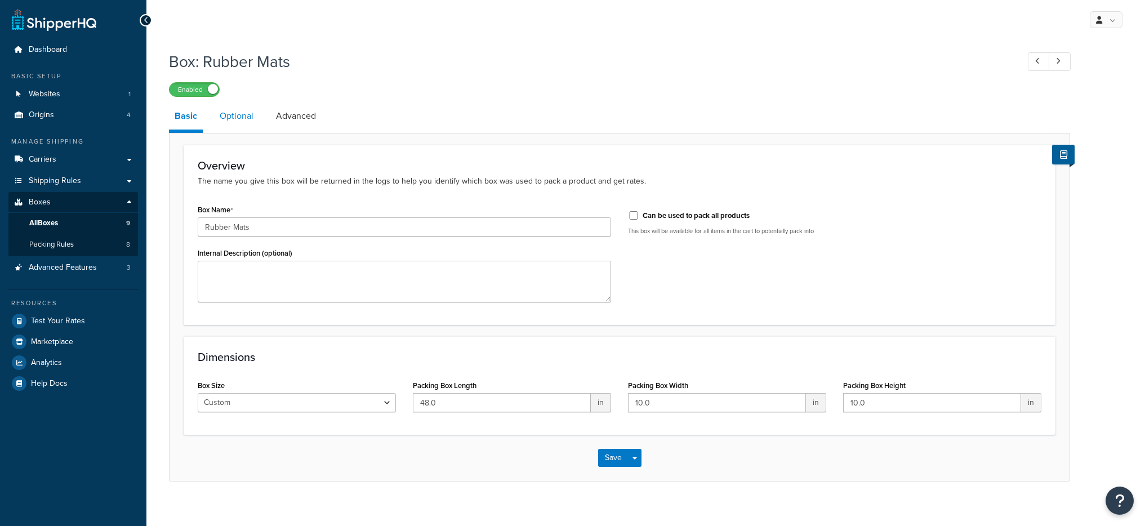
click at [239, 118] on link "Optional" at bounding box center [236, 116] width 45 height 27
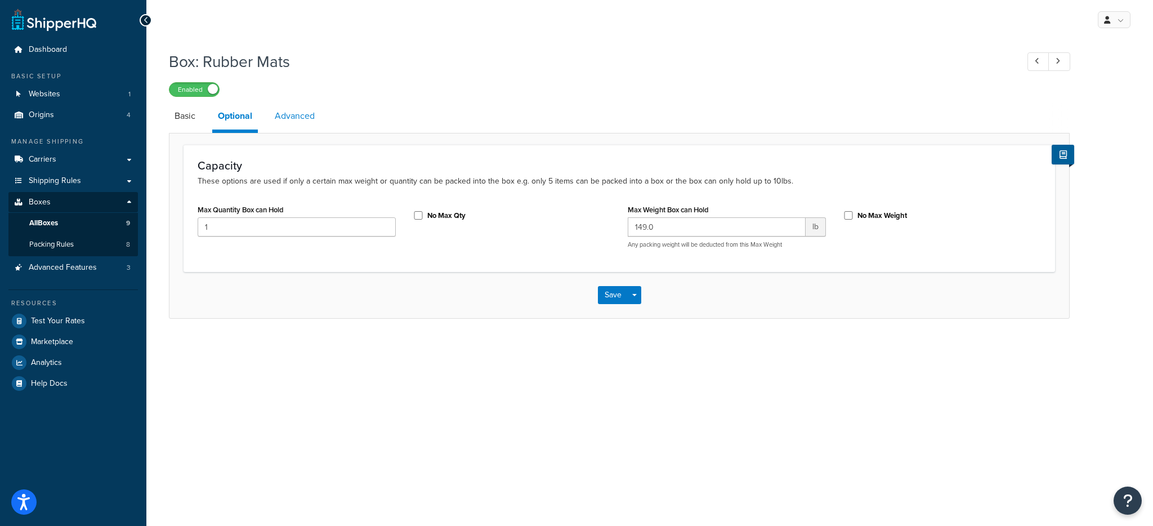
click at [292, 118] on link "Advanced" at bounding box center [294, 116] width 51 height 27
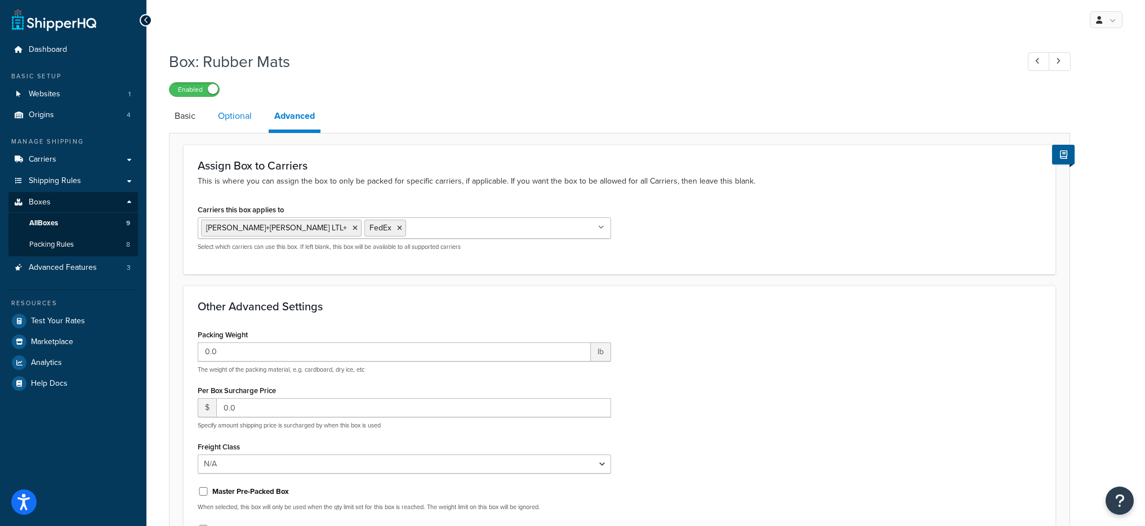
click at [244, 116] on link "Optional" at bounding box center [234, 116] width 45 height 27
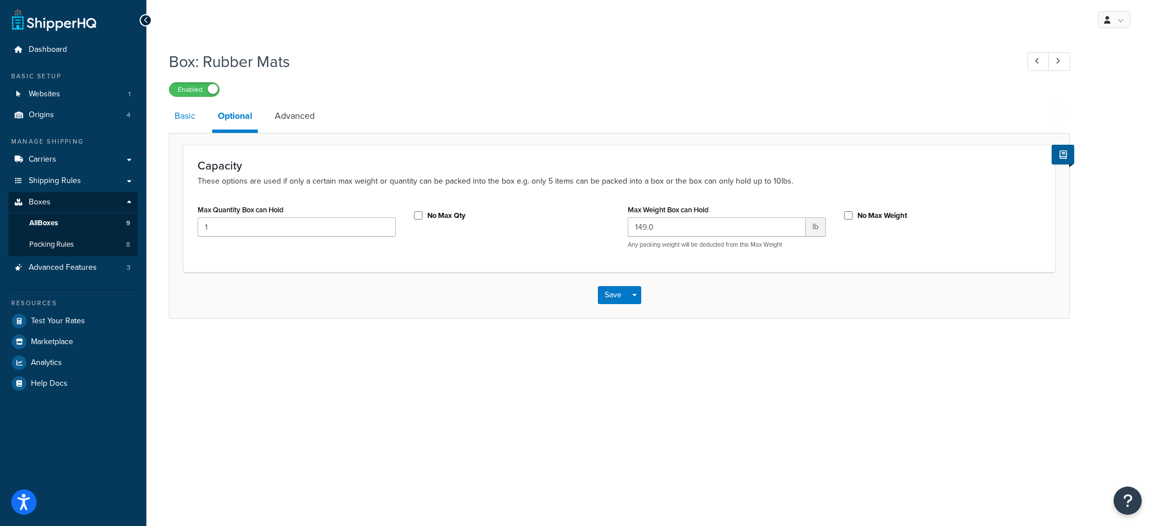
click at [185, 113] on link "Basic" at bounding box center [185, 116] width 32 height 27
